Goal: Task Accomplishment & Management: Complete application form

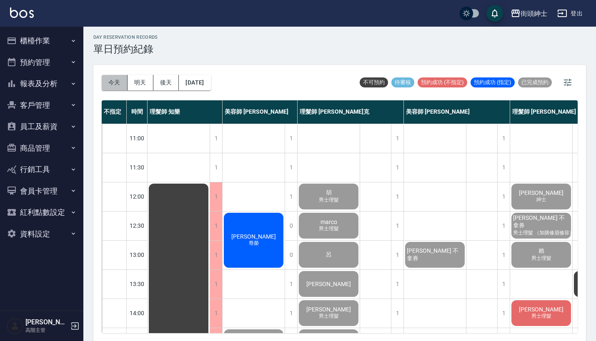
click at [115, 85] on button "今天" at bounding box center [115, 82] width 26 height 15
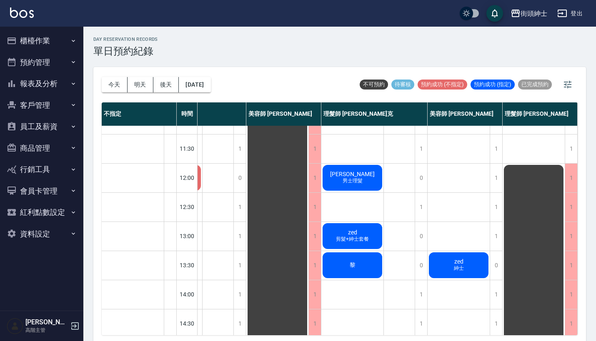
scroll to position [23, 62]
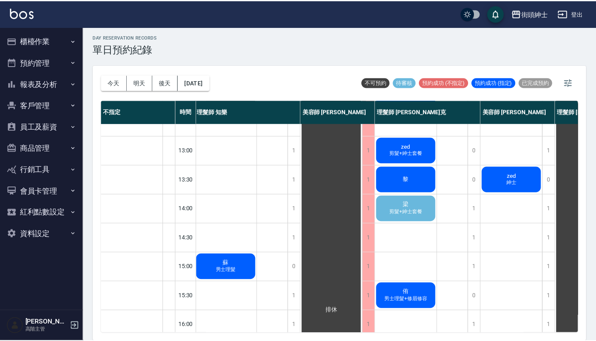
scroll to position [114, 1]
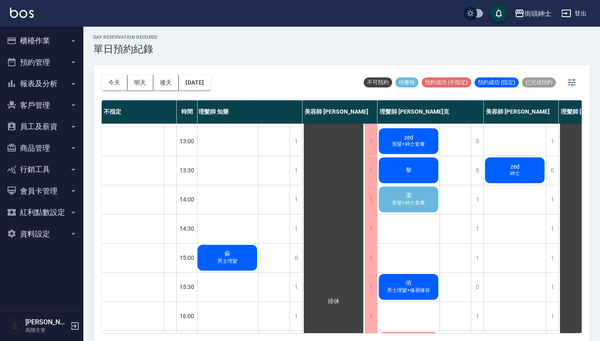
click at [432, 206] on div "梁 剪髮+紳士套餐" at bounding box center [408, 199] width 62 height 28
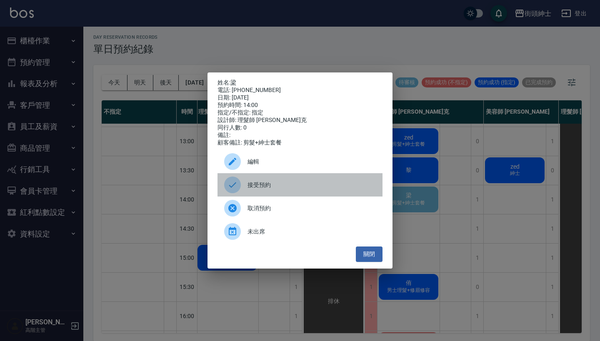
click at [316, 188] on span "接受預約" at bounding box center [311, 185] width 128 height 9
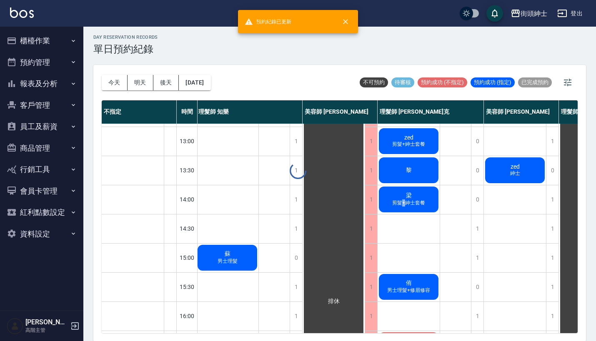
click at [404, 200] on span "剪髮+紳士套餐" at bounding box center [408, 202] width 36 height 7
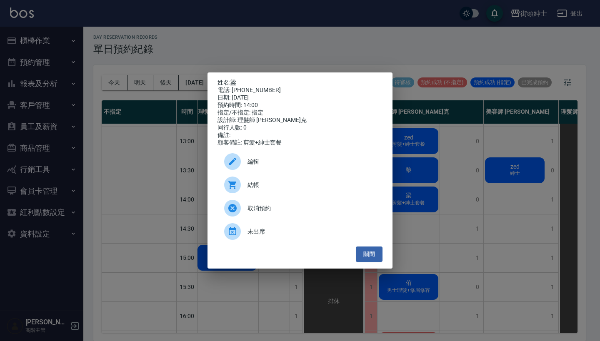
drag, startPoint x: 269, startPoint y: 87, endPoint x: 234, endPoint y: 82, distance: 35.0
click at [234, 82] on div "姓名: 梁 電話: [PHONE_NUMBER] 日期: [DATE] 預約時間: 14:00 指定/不指定: 指定 設計師: 理髮師 [PERSON_NAM…" at bounding box center [299, 112] width 165 height 67
copy div "姓名: 梁 電話: [PHONE_NUMBER]"
click at [334, 49] on div "姓名: 梁 電話: [PHONE_NUMBER] 日期: [DATE] 預約時間: 14:00 指定/不指定: 指定 設計師: 理髮師 [PERSON_NAM…" at bounding box center [300, 170] width 600 height 341
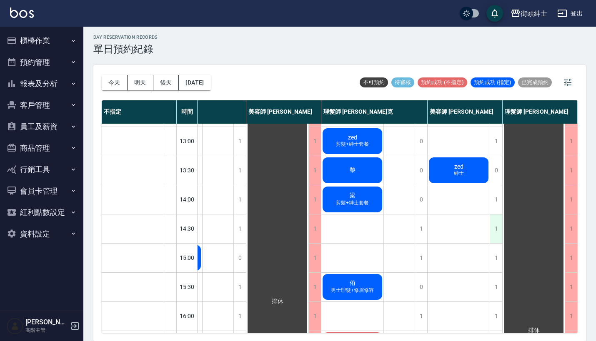
scroll to position [114, 62]
click at [490, 224] on div "1" at bounding box center [495, 228] width 12 height 29
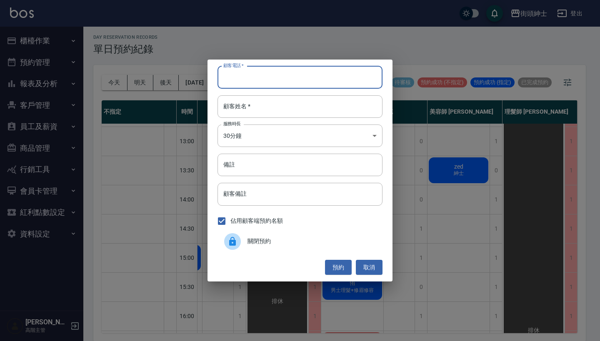
paste input "梁 電話: [PHONE_NUMBER]"
type input "梁 電話: [PHONE_NUMBER]"
paste input "梁 電話: [PHONE_NUMBER]"
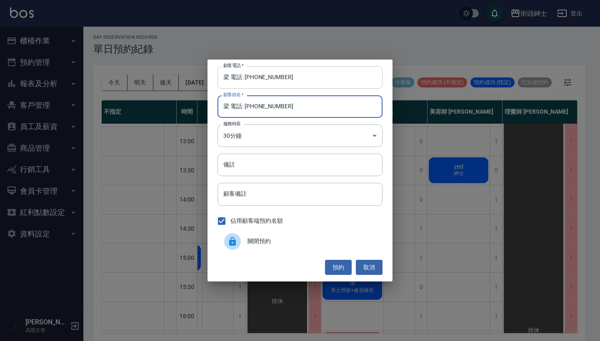
type input "梁 電話: [PHONE_NUMBER]"
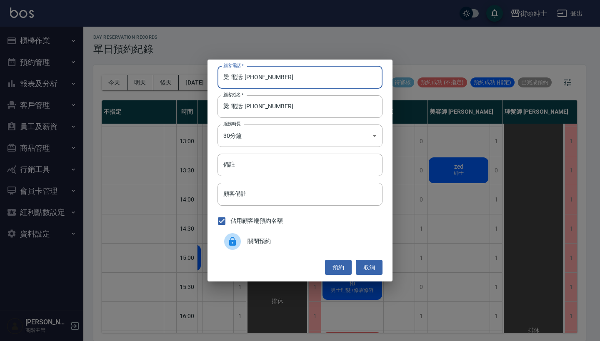
drag, startPoint x: 244, startPoint y: 77, endPoint x: 188, endPoint y: 69, distance: 56.7
click at [189, 71] on div "顧客電話   * 梁 電話: [PHONE_NUMBER] 顧客電話   * 顧客姓名   * 梁 電話: [PHONE_NUMBER] 顧客姓名   * 服…" at bounding box center [300, 170] width 600 height 341
type input "0901277890"
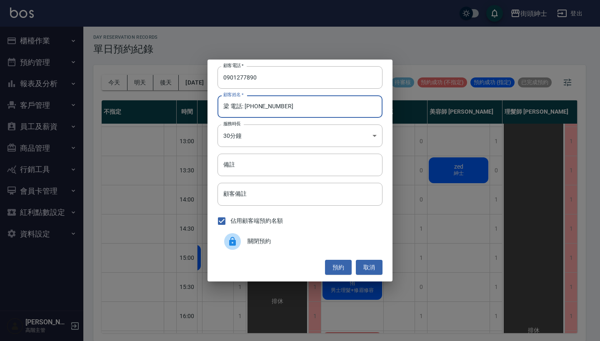
drag, startPoint x: 290, startPoint y: 107, endPoint x: 229, endPoint y: 107, distance: 60.4
click at [229, 107] on input "梁 電話: [PHONE_NUMBER]" at bounding box center [299, 106] width 165 height 22
type input "梁"
type input "x"
type input "梁"
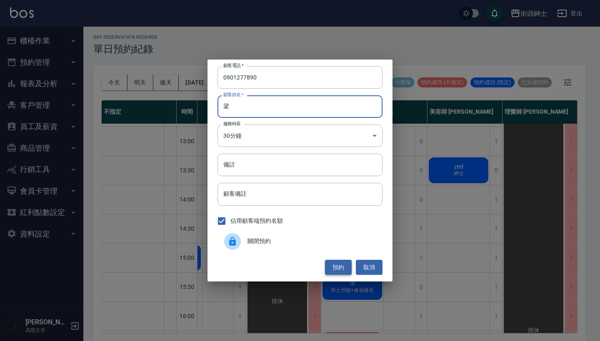
click at [329, 262] on button "預約" at bounding box center [338, 267] width 27 height 15
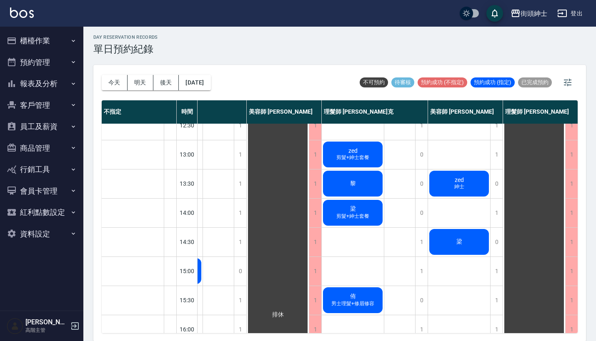
scroll to position [100, 57]
click at [471, 187] on div "zed 紳士" at bounding box center [459, 183] width 62 height 28
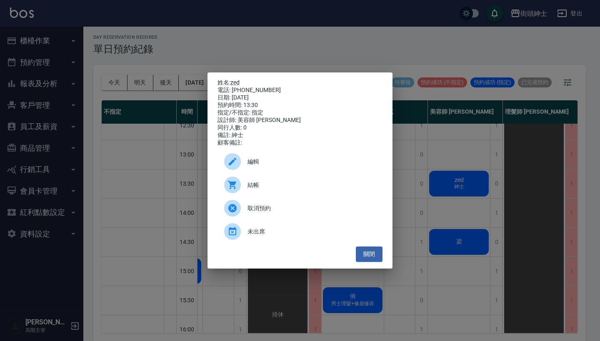
click at [285, 166] on span "編輯" at bounding box center [311, 161] width 128 height 9
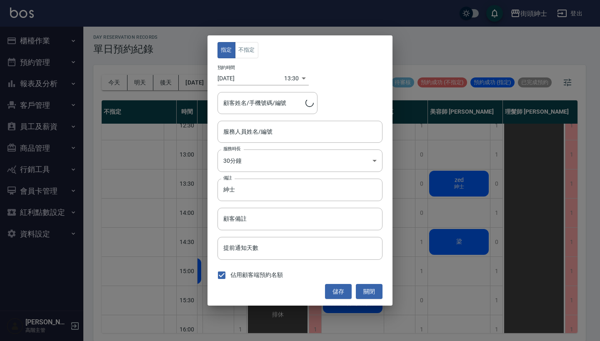
type input "美容師 [PERSON_NAME](無代號)"
type input "zed/0905186790"
click at [272, 162] on body "街頭紳士 登出 櫃檯作業 打帳單 帳單列表 掛單列表 座位開單 營業儀表板 現金收支登錄 高階收支登錄 材料自購登錄 每日結帳 排班表 現場電腦打卡 掃碼打卡…" at bounding box center [300, 170] width 600 height 344
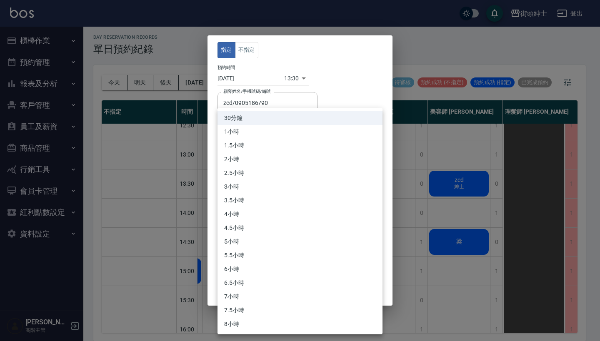
click at [282, 136] on li "1小時" at bounding box center [299, 132] width 165 height 14
type input "2"
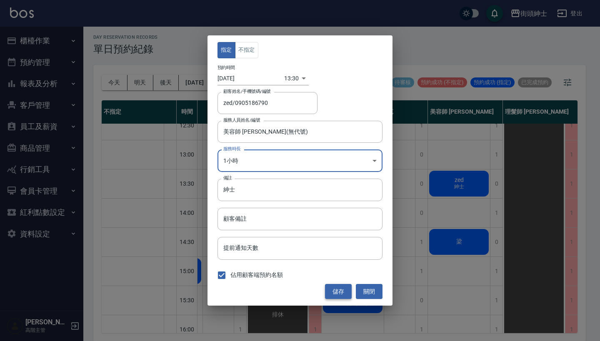
click at [329, 293] on button "儲存" at bounding box center [338, 291] width 27 height 15
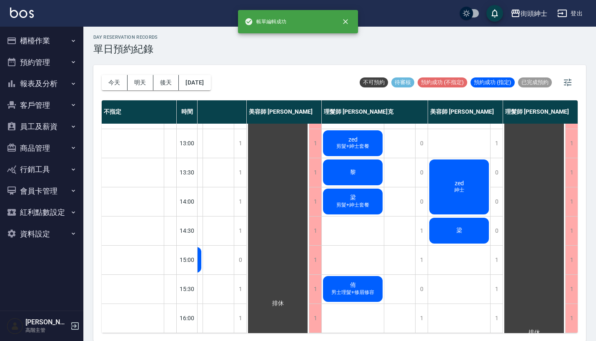
scroll to position [96, 57]
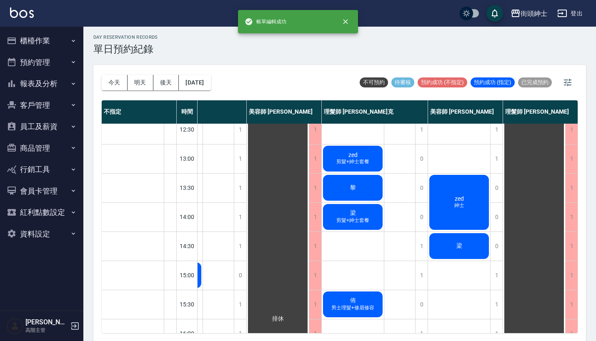
click at [466, 252] on div "梁" at bounding box center [459, 246] width 62 height 28
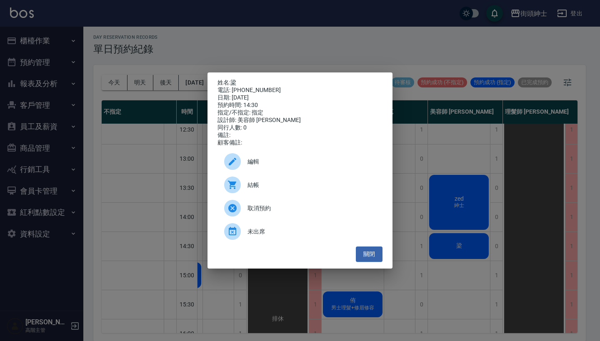
click at [303, 170] on div "編輯" at bounding box center [299, 161] width 165 height 23
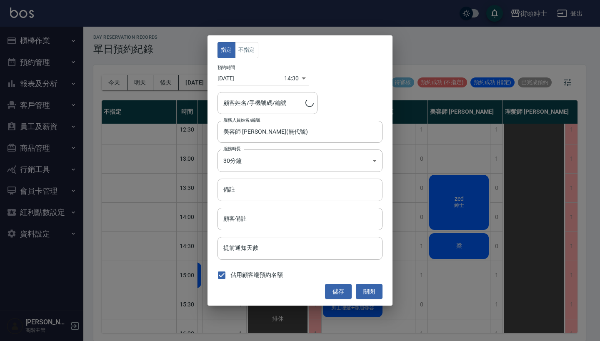
type input "梁/0901277890"
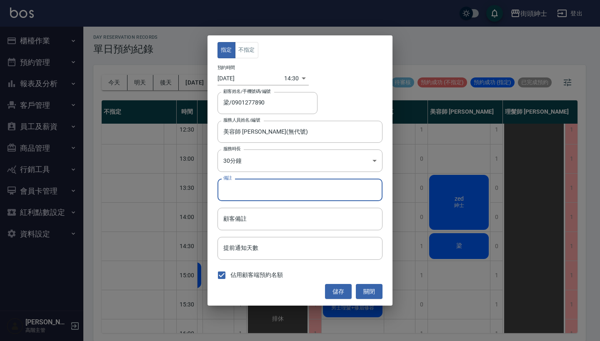
click at [292, 193] on input "備註" at bounding box center [299, 190] width 165 height 22
type input "紳士"
click at [345, 293] on button "儲存" at bounding box center [338, 291] width 27 height 15
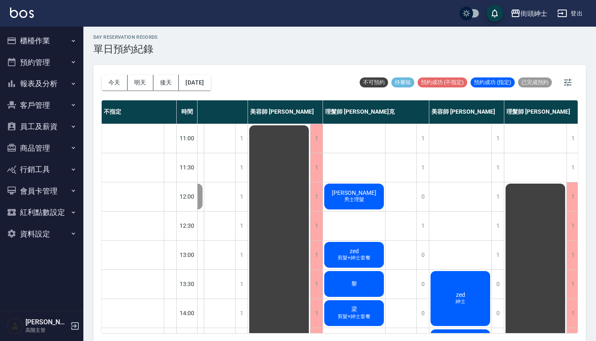
scroll to position [0, 56]
click at [119, 81] on button "今天" at bounding box center [115, 82] width 26 height 15
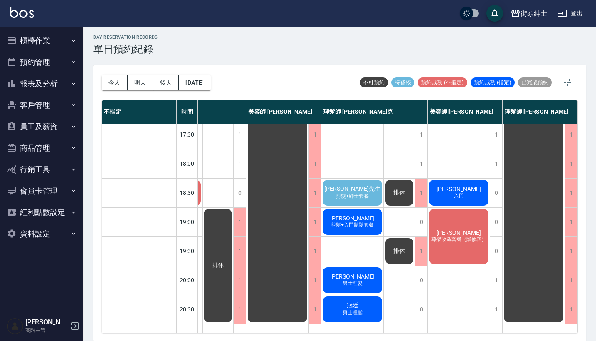
scroll to position [367, 62]
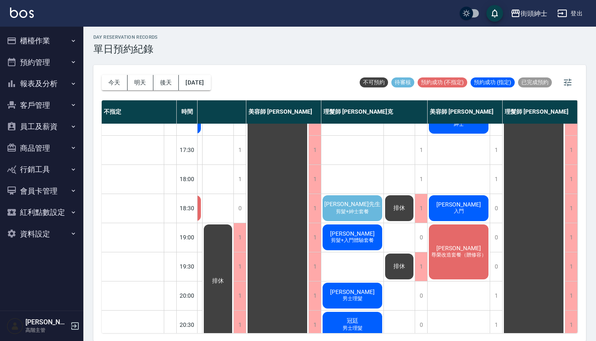
click at [345, 207] on span "[PERSON_NAME]先生" at bounding box center [352, 204] width 60 height 7
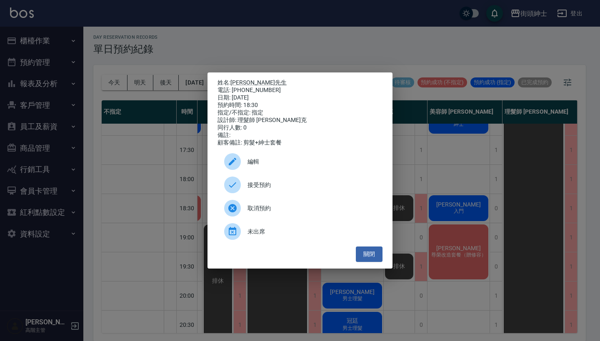
click at [318, 55] on div "姓名: [PERSON_NAME]先生 電話: [PHONE_NUMBER] 日期: [DATE] 預約時間: 18:30 指定/不指定: 指定 設計師: 理…" at bounding box center [300, 170] width 600 height 341
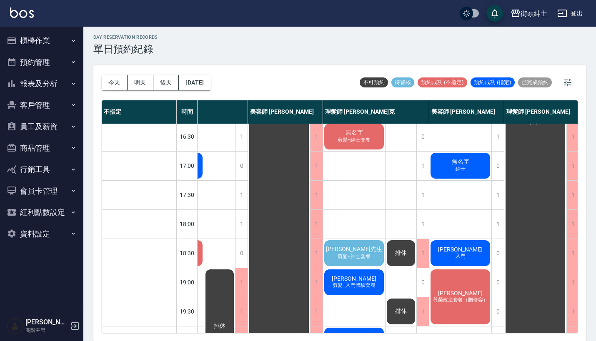
scroll to position [320, 56]
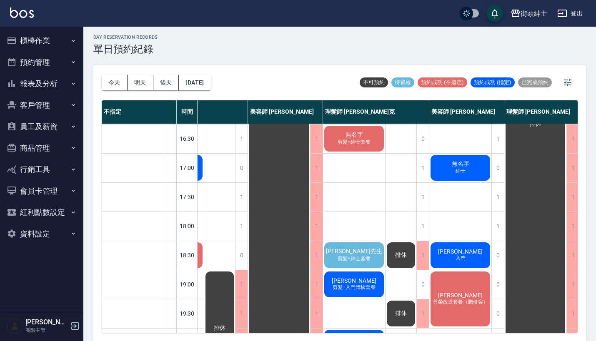
click at [405, 255] on span "排休" at bounding box center [400, 255] width 15 height 7
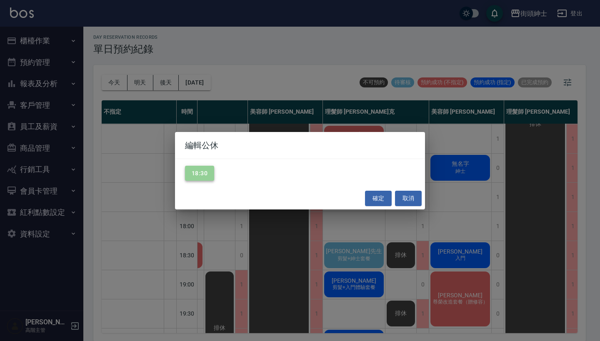
click at [189, 178] on button "18:30" at bounding box center [199, 173] width 29 height 15
click at [369, 197] on button "確定" at bounding box center [378, 198] width 27 height 15
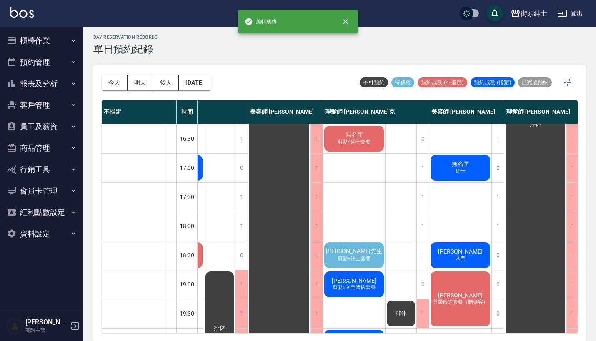
click at [364, 258] on span "剪髮+紳士套餐" at bounding box center [354, 258] width 36 height 7
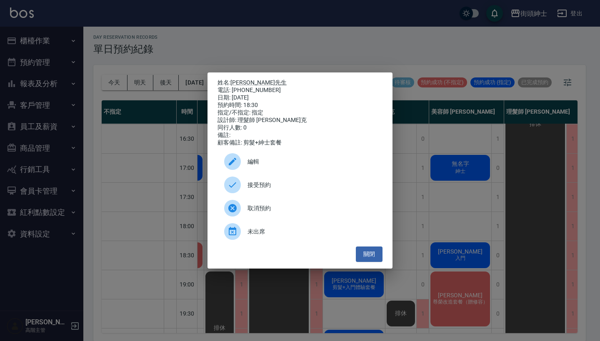
click at [315, 181] on div "接受預約" at bounding box center [299, 184] width 165 height 23
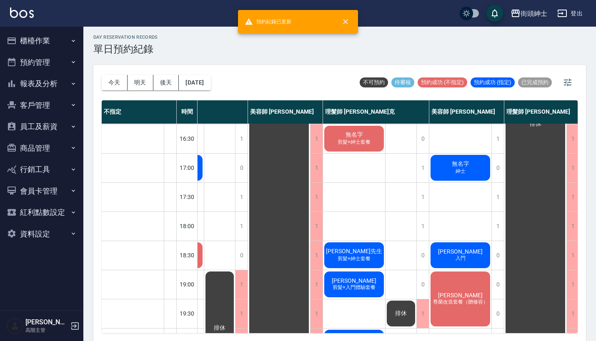
click at [351, 255] on span "[PERSON_NAME]先生" at bounding box center [354, 251] width 60 height 7
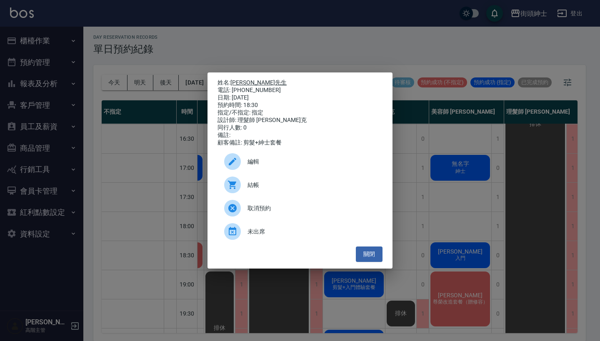
drag, startPoint x: 266, startPoint y: 92, endPoint x: 234, endPoint y: 80, distance: 34.4
click at [234, 80] on div "姓名: [PERSON_NAME]先生 電話: [PHONE_NUMBER] 日期: [DATE] 預約時間: 18:30 指定/不指定: 指定 設計師: 理…" at bounding box center [299, 112] width 165 height 67
copy div "姓名: [PERSON_NAME]先生 電話: [PHONE_NUMBER]"
click at [379, 30] on div "姓名: [PERSON_NAME]先生 電話: [PHONE_NUMBER] 日期: [DATE] 預約時間: 18:30 指定/不指定: 指定 設計師: 理…" at bounding box center [300, 170] width 600 height 341
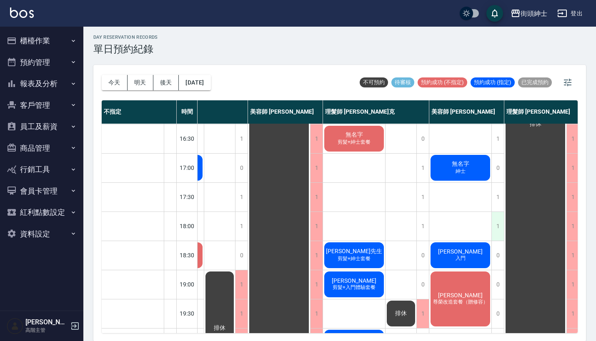
click at [495, 224] on div "1" at bounding box center [497, 226] width 12 height 29
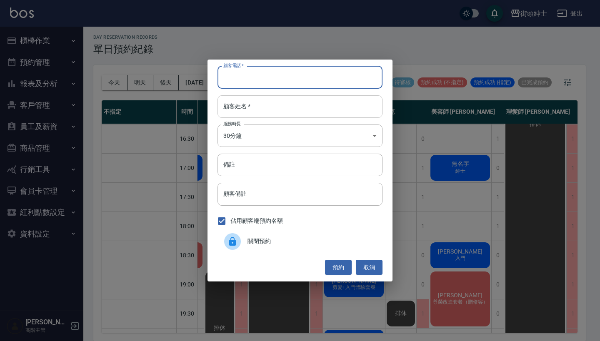
paste input "[PERSON_NAME]先生 電話: [PHONE_NUMBER]"
type input "[PERSON_NAME]先生 電話: [PHONE_NUMBER]"
paste input "[PERSON_NAME]先生 電話: [PHONE_NUMBER]"
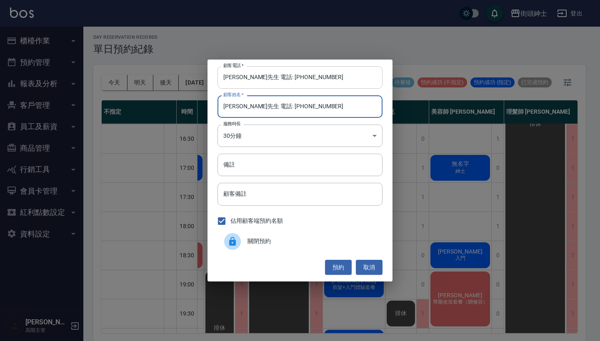
type input "[PERSON_NAME]先生 電話: [PHONE_NUMBER]"
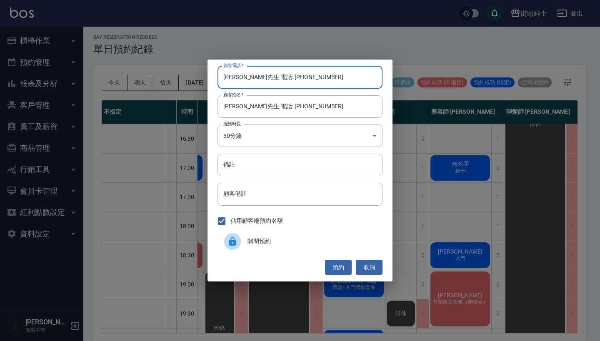
drag, startPoint x: 255, startPoint y: 78, endPoint x: 214, endPoint y: 77, distance: 41.2
click at [214, 77] on div "顧客電話   * [PERSON_NAME]先生 電話: [PHONE_NUMBER] 顧客電話   * 顧客姓名   * [PERSON_NAME]先生 電…" at bounding box center [299, 171] width 185 height 222
type input "0958783786"
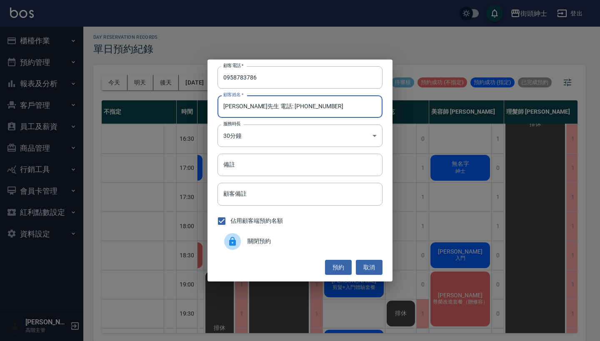
drag, startPoint x: 298, startPoint y: 105, endPoint x: 239, endPoint y: 105, distance: 59.1
click at [239, 105] on input "[PERSON_NAME]先生 電話: [PHONE_NUMBER]" at bounding box center [299, 106] width 165 height 22
type input "[PERSON_NAME]先生"
click at [341, 268] on button "預約" at bounding box center [338, 267] width 27 height 15
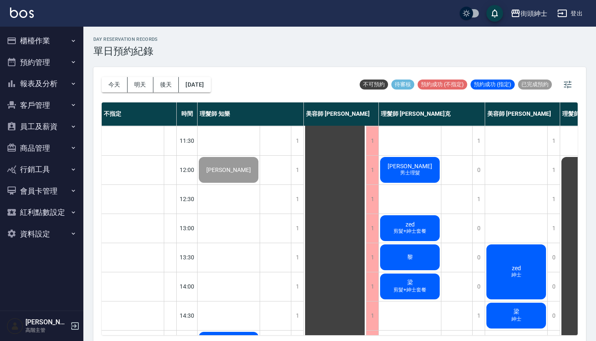
scroll to position [29, 0]
